Goal: Information Seeking & Learning: Learn about a topic

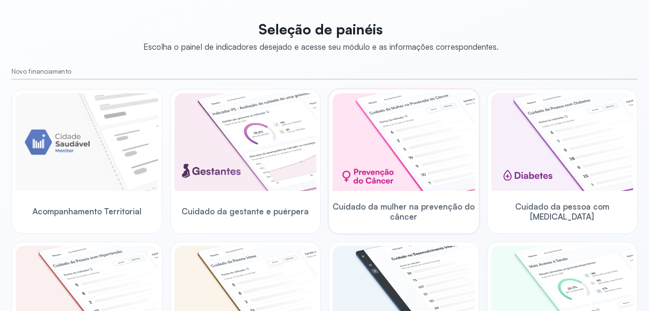
scroll to position [96, 0]
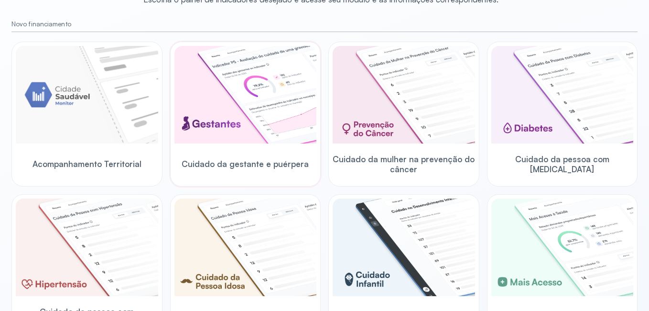
click at [275, 129] on img at bounding box center [245, 94] width 142 height 97
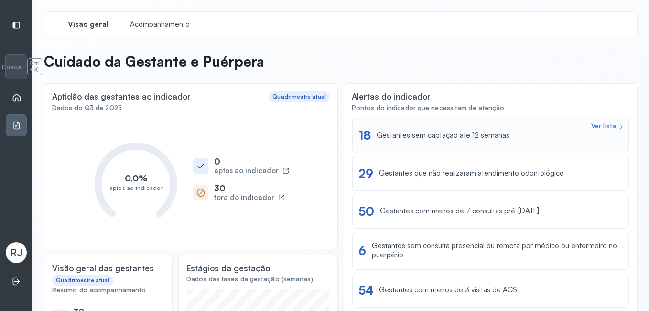
click at [592, 125] on div "Ver lista" at bounding box center [603, 126] width 25 height 8
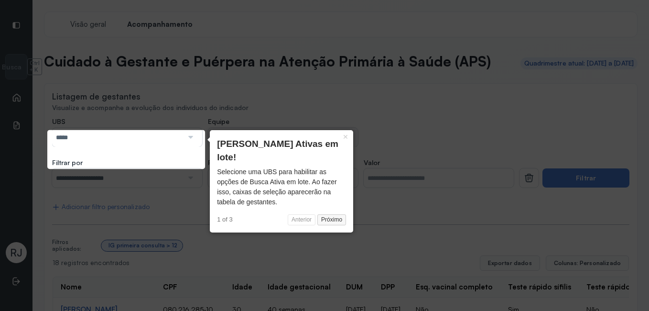
click at [333, 214] on button "Próximo" at bounding box center [331, 219] width 29 height 11
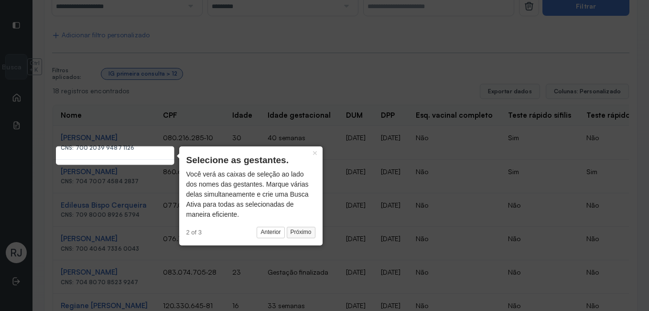
click at [302, 233] on button "Próximo" at bounding box center [301, 231] width 29 height 11
click at [302, 233] on icon at bounding box center [324, 155] width 649 height 311
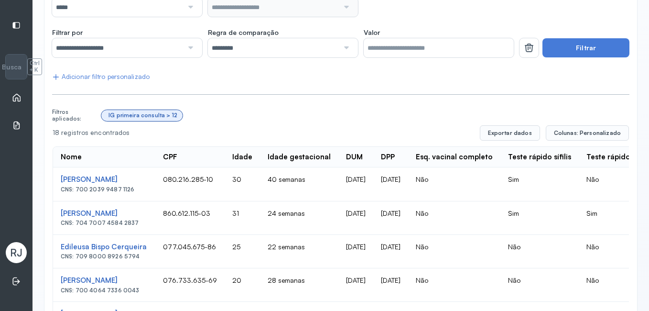
scroll to position [129, 0]
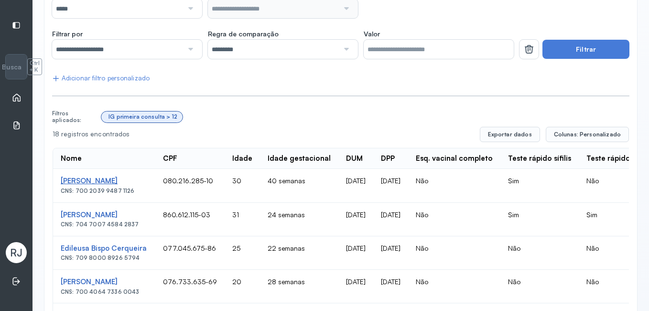
click at [148, 185] on div "[PERSON_NAME]" at bounding box center [104, 180] width 87 height 9
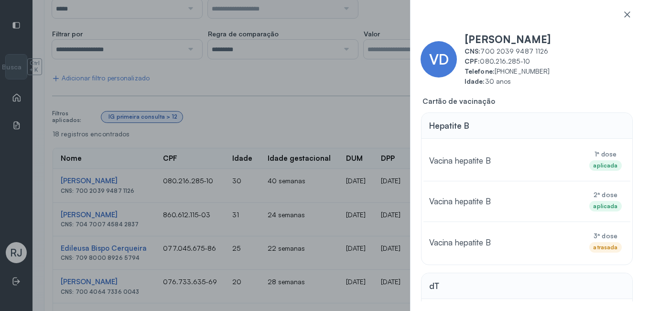
click at [597, 245] on div "atrasada" at bounding box center [605, 247] width 24 height 7
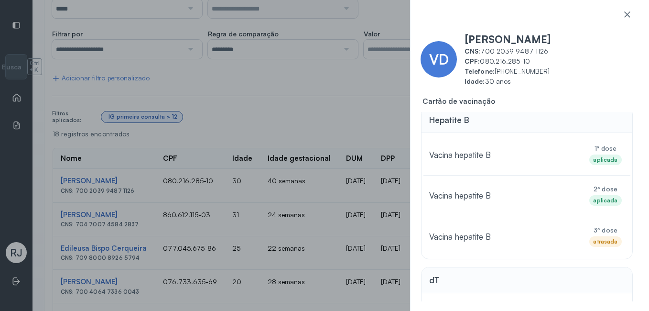
scroll to position [0, 0]
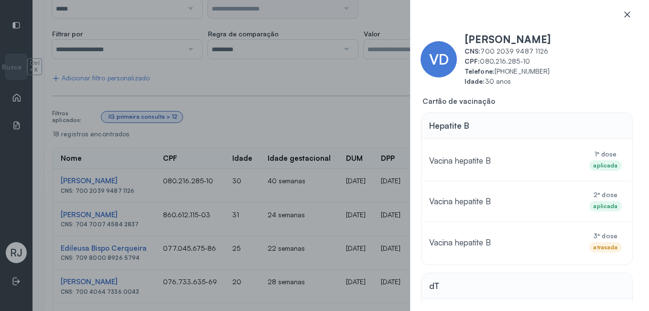
click at [629, 11] on icon at bounding box center [627, 15] width 10 height 10
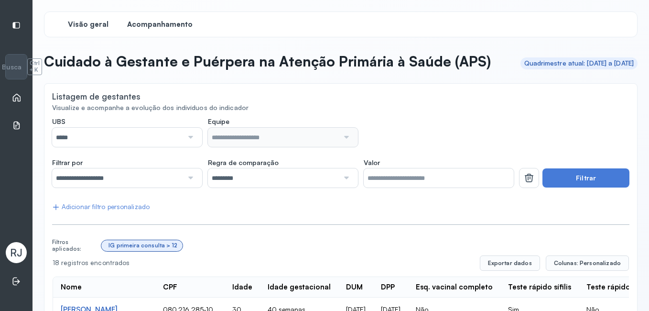
click at [80, 25] on span "Visão geral" at bounding box center [88, 24] width 41 height 9
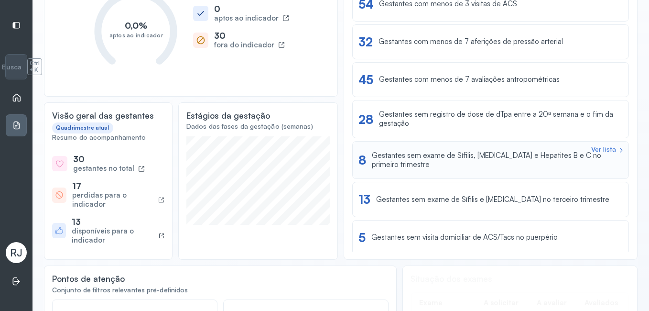
scroll to position [191, 0]
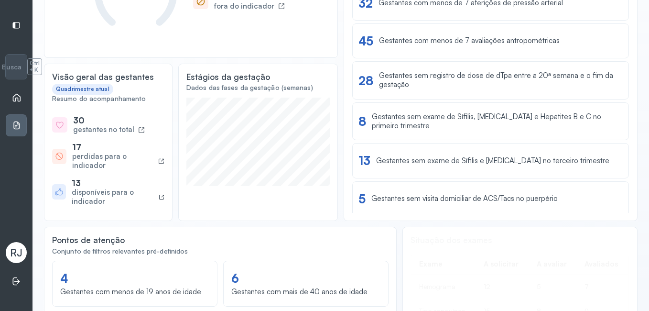
click at [83, 158] on div "perdidas para o indicador" at bounding box center [113, 161] width 82 height 18
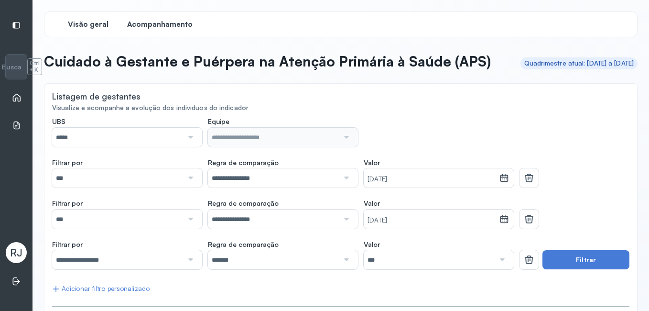
click at [91, 24] on span "Visão geral" at bounding box center [88, 24] width 41 height 9
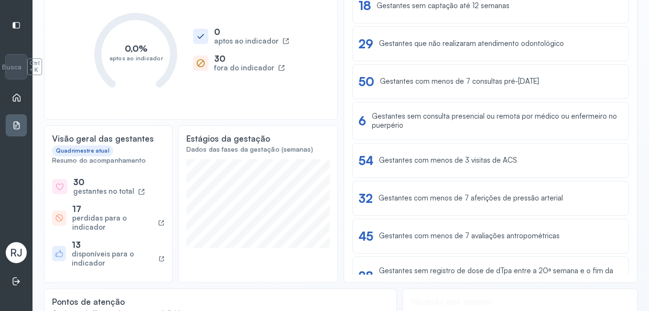
scroll to position [143, 0]
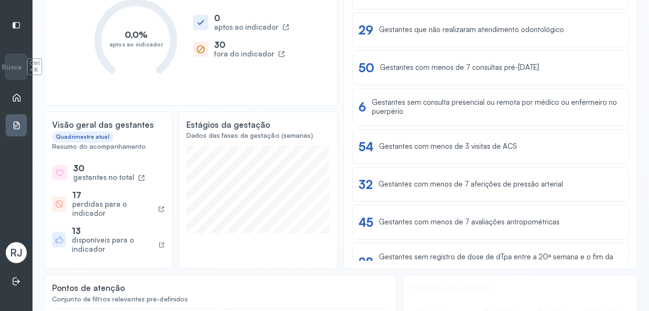
click at [158, 208] on icon at bounding box center [161, 208] width 6 height 7
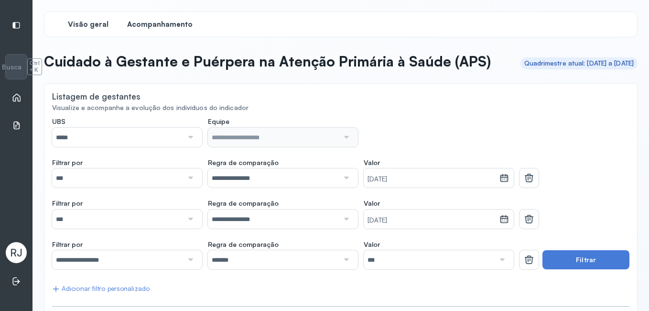
click at [96, 22] on span "Visão geral" at bounding box center [88, 24] width 41 height 9
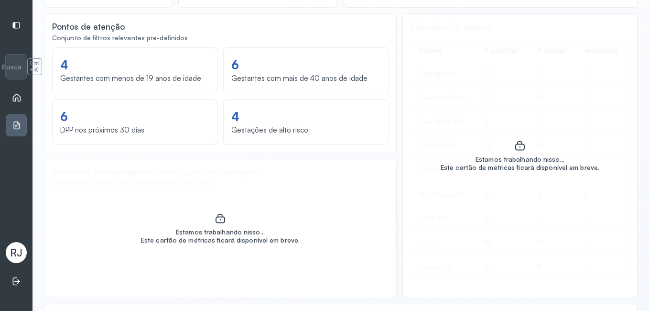
scroll to position [382, 0]
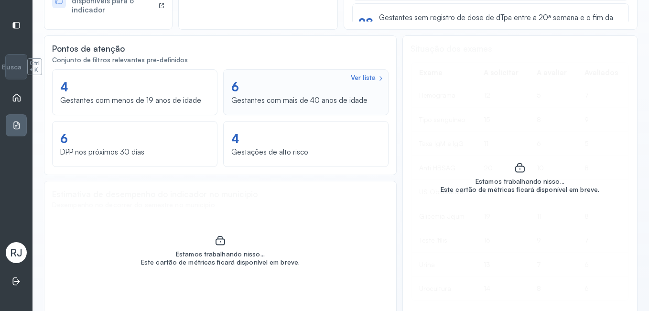
click at [255, 92] on div "Ver lista 6 Gestantes com mais de 40 anos de idade" at bounding box center [305, 91] width 149 height 33
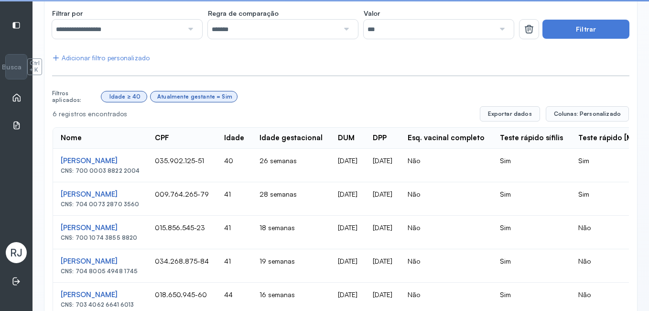
scroll to position [280, 0]
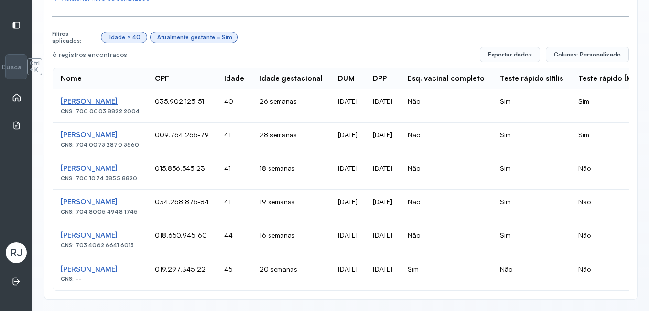
click at [119, 97] on div "[PERSON_NAME]" at bounding box center [100, 101] width 79 height 9
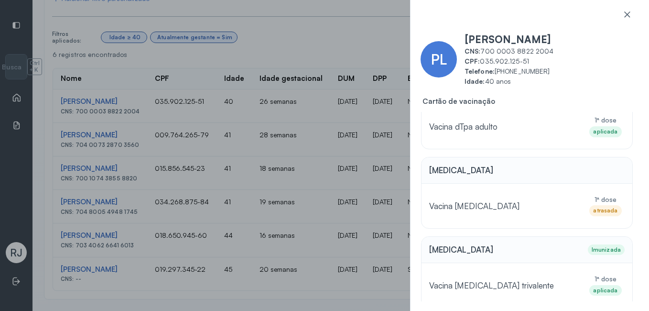
scroll to position [316, 0]
click at [368, 301] on div "PL [PERSON_NAME] CNS: 700 0003 8822 2004 CPF: 035.902.125-51 Telefone: [PHONE_N…" at bounding box center [324, 155] width 649 height 311
click at [624, 15] on icon at bounding box center [627, 15] width 10 height 10
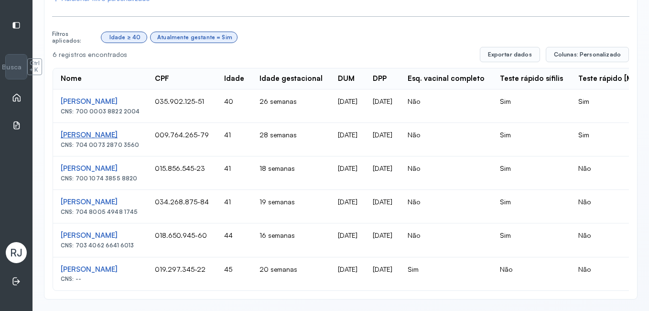
click at [136, 130] on div "[PERSON_NAME]" at bounding box center [100, 134] width 79 height 9
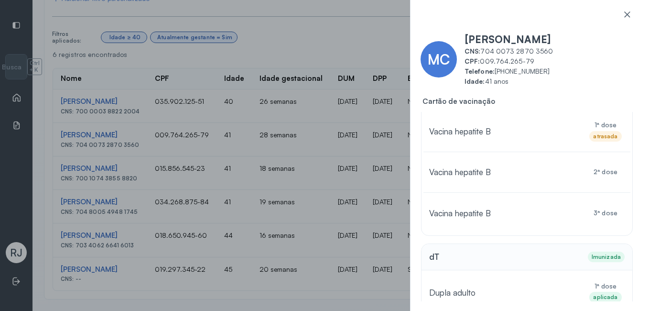
scroll to position [0, 0]
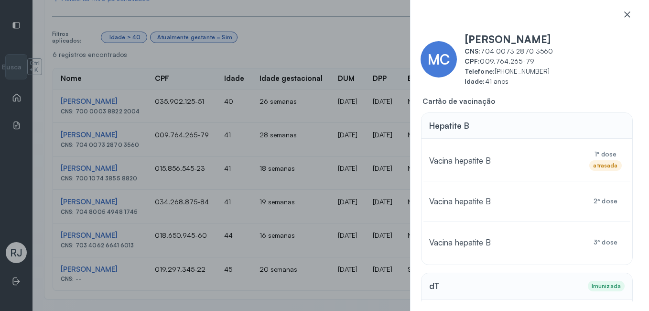
click at [626, 18] on icon at bounding box center [627, 15] width 10 height 10
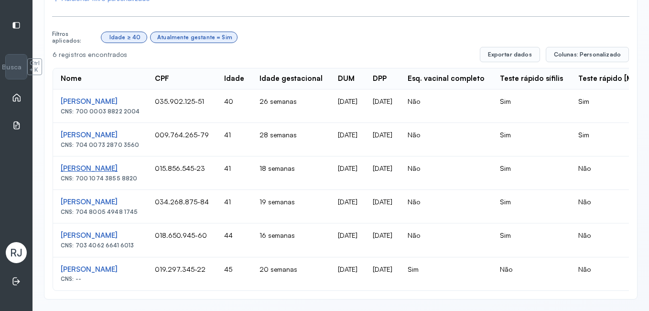
click at [106, 164] on div "[PERSON_NAME]" at bounding box center [100, 168] width 79 height 9
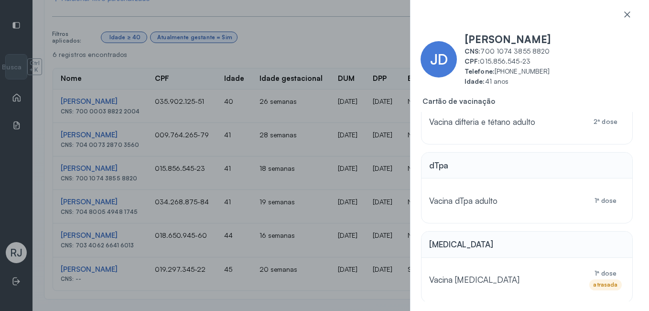
scroll to position [287, 0]
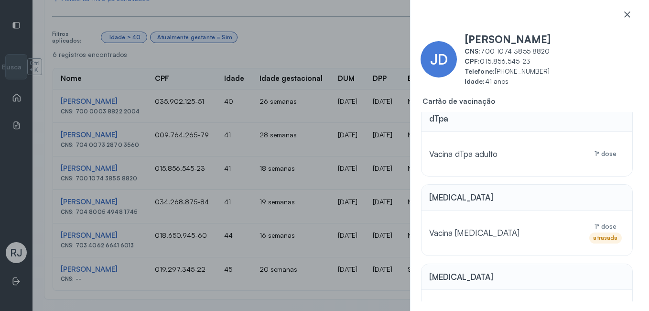
click at [629, 15] on icon at bounding box center [627, 15] width 10 height 10
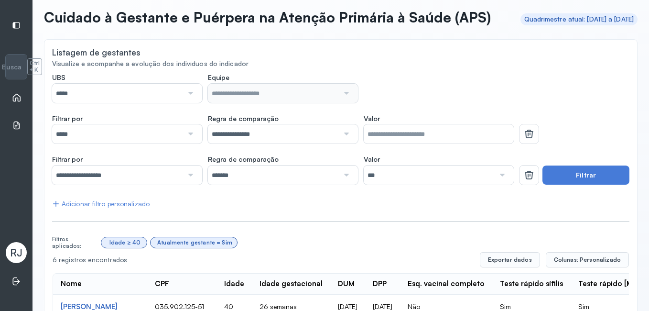
scroll to position [0, 0]
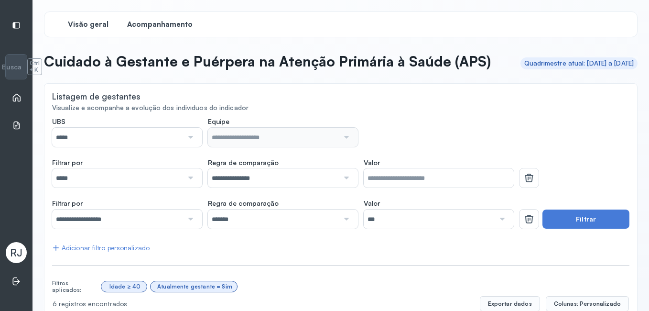
click at [74, 21] on span "Visão geral" at bounding box center [88, 24] width 41 height 9
